Goal: Information Seeking & Learning: Learn about a topic

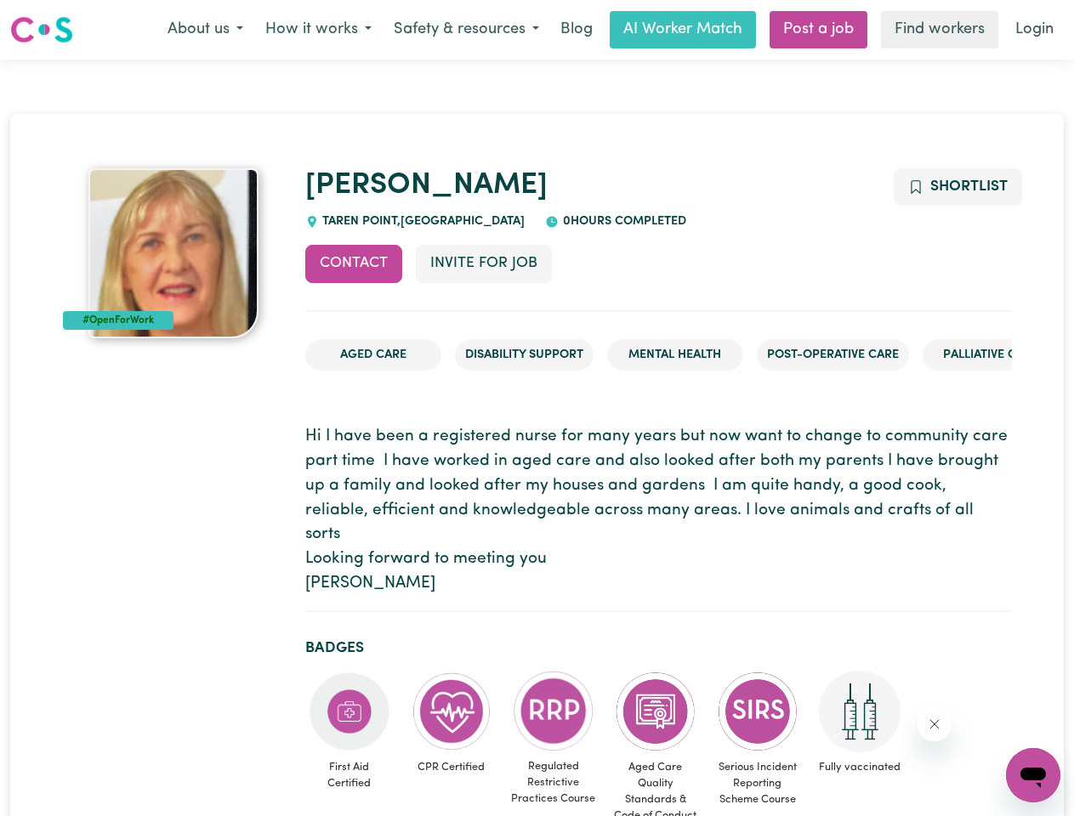
click at [205, 30] on button "About us" at bounding box center [205, 30] width 98 height 36
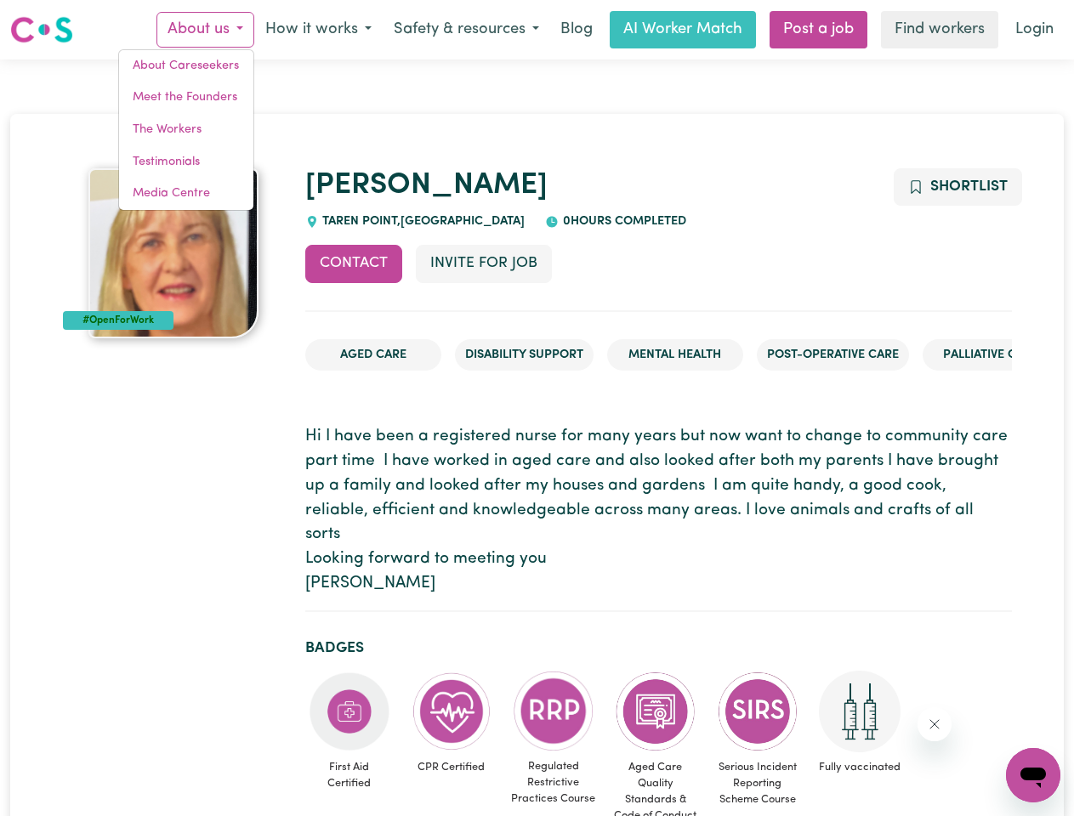
click at [317, 30] on button "How it works" at bounding box center [318, 30] width 128 height 36
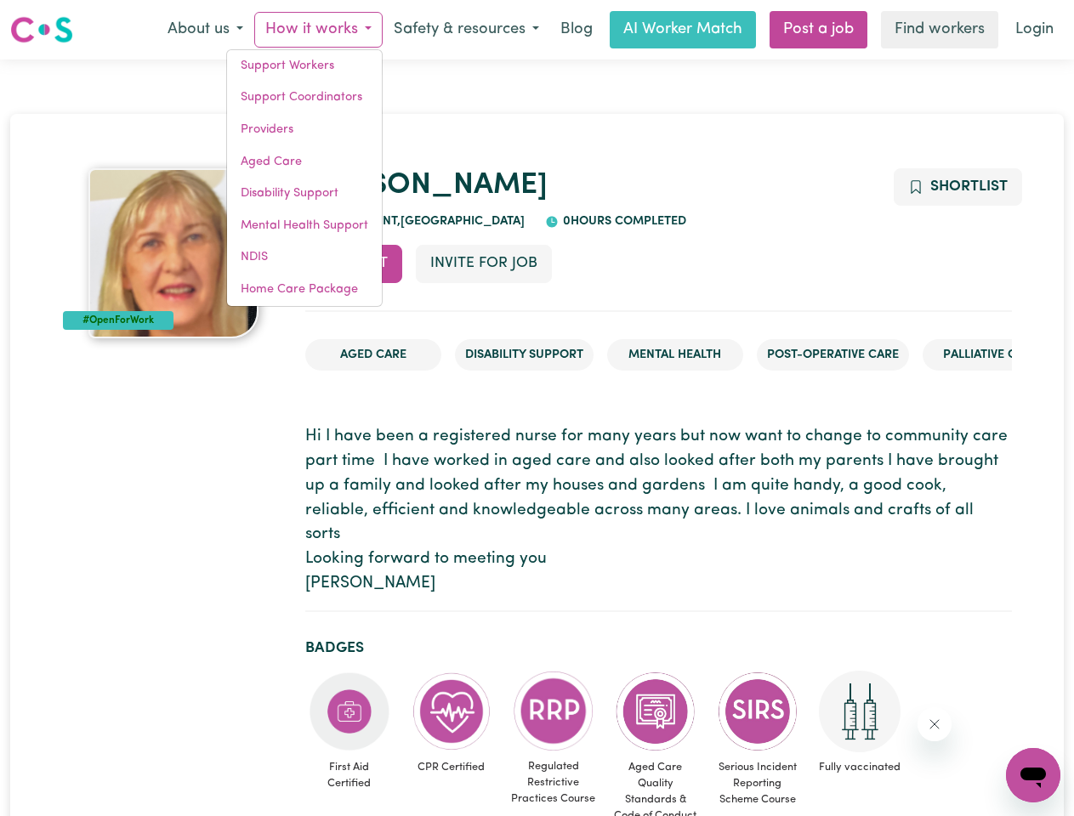
click at [465, 30] on button "Safety & resources" at bounding box center [465, 30] width 167 height 36
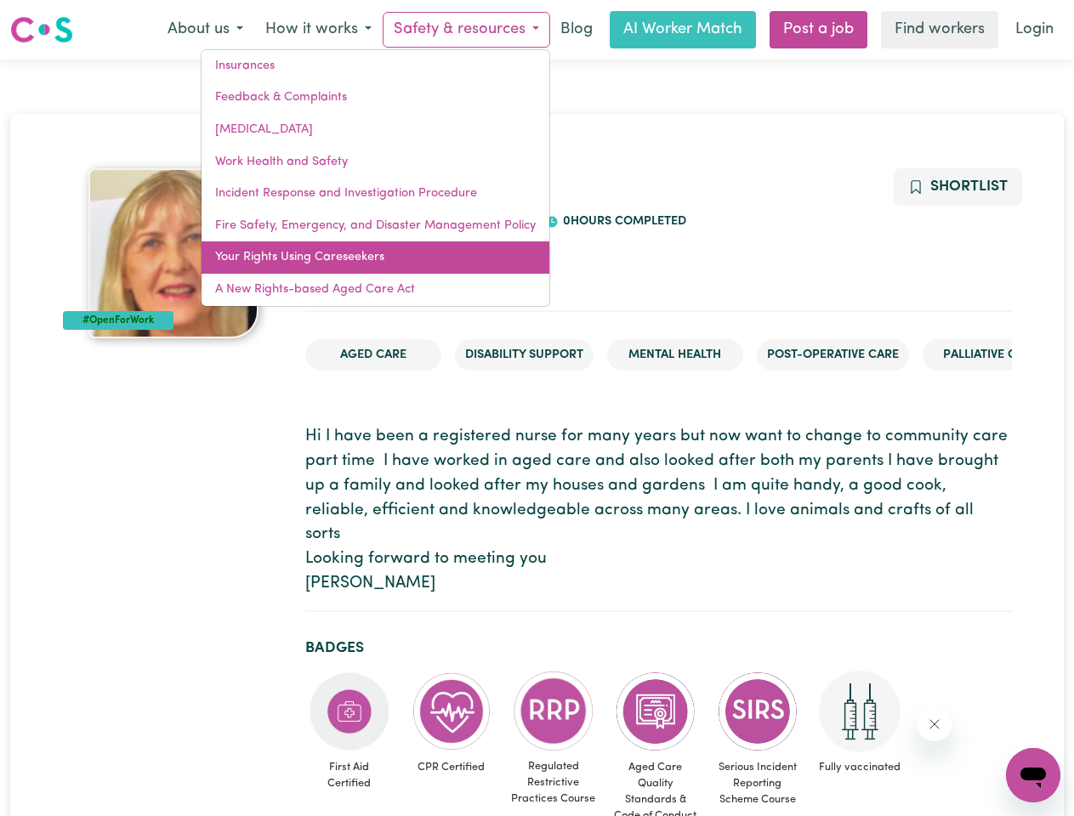
click at [354, 263] on link "Your Rights Using Careseekers" at bounding box center [375, 257] width 348 height 32
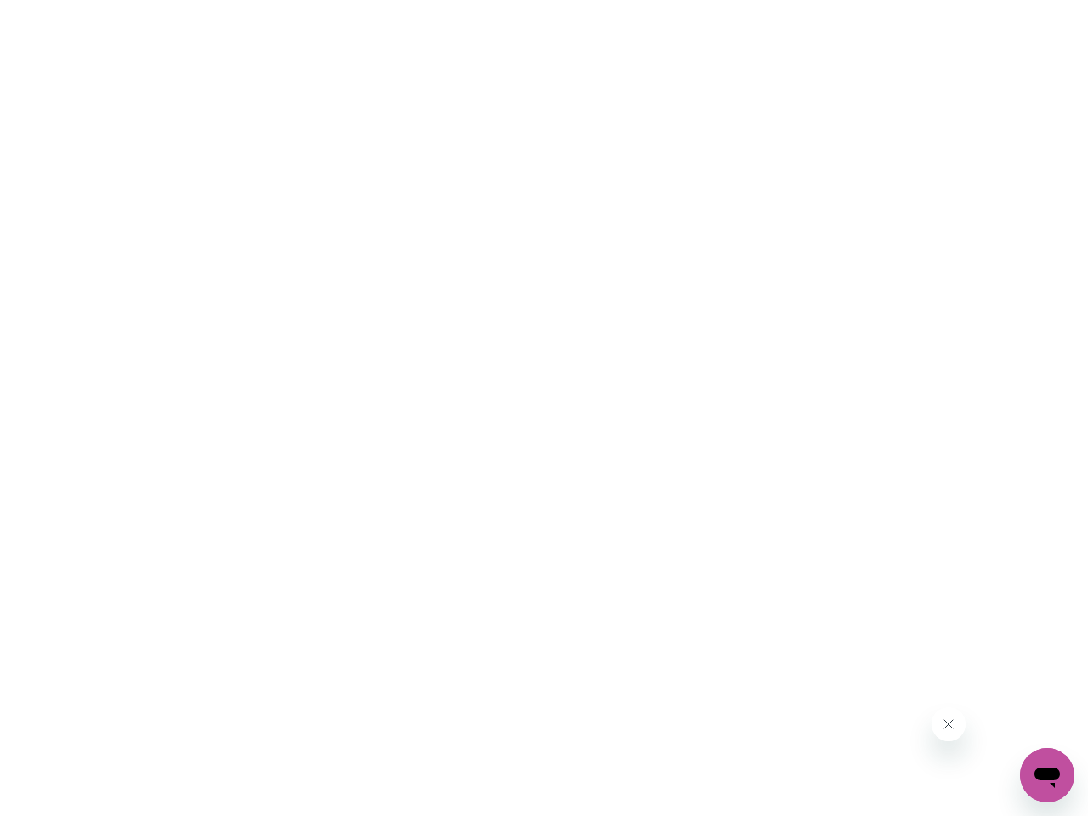
click at [483, 0] on html at bounding box center [544, 0] width 1088 height 0
click at [956, 0] on html at bounding box center [544, 0] width 1088 height 0
click at [349, 0] on html at bounding box center [544, 0] width 1088 height 0
click at [451, 0] on html at bounding box center [544, 0] width 1088 height 0
